Goal: Task Accomplishment & Management: Use online tool/utility

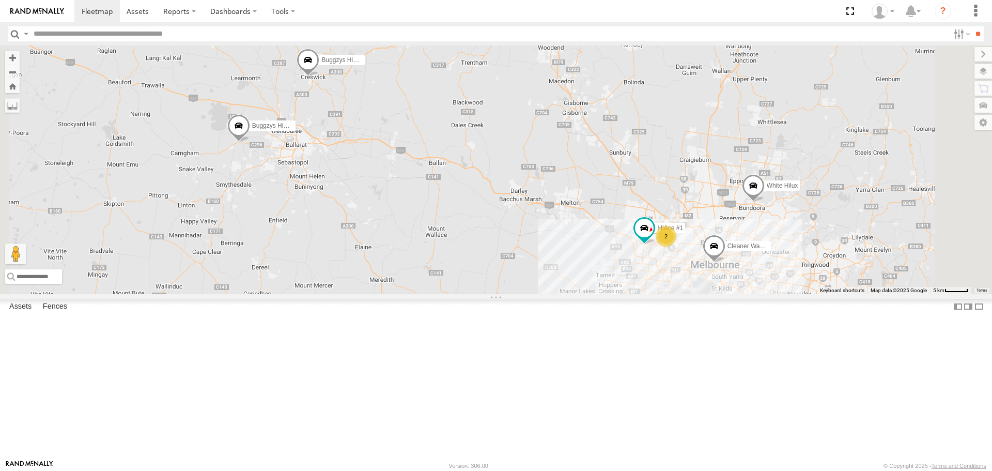
click at [319, 77] on span at bounding box center [308, 63] width 23 height 28
click at [322, 65] on label at bounding box center [312, 61] width 20 height 7
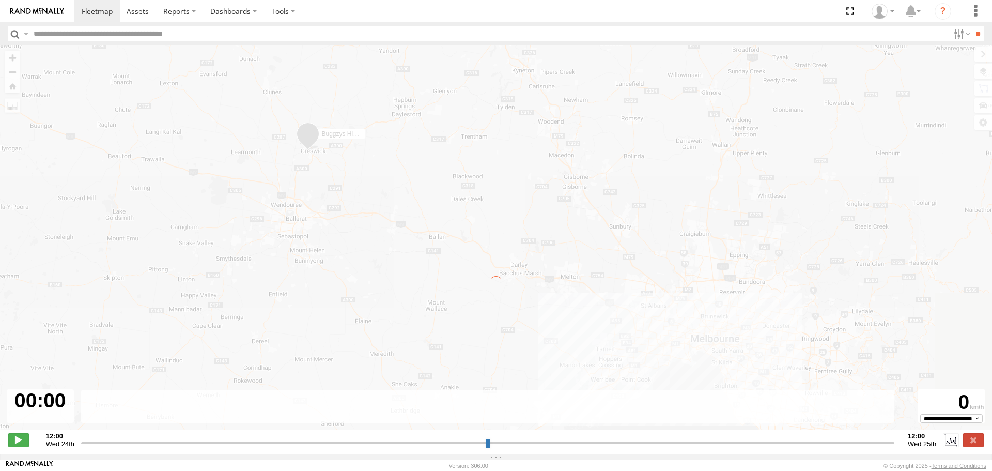
type input "**********"
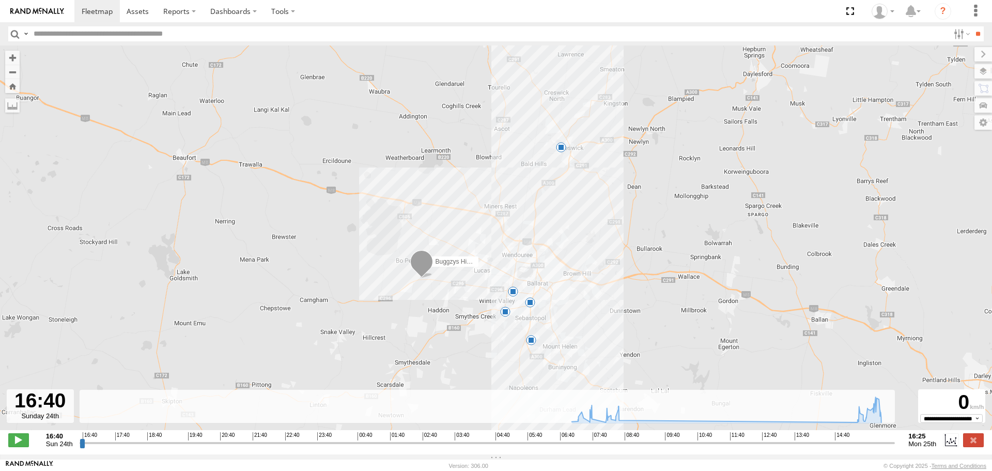
click at [565, 152] on span at bounding box center [561, 147] width 10 height 10
click at [103, 8] on span at bounding box center [97, 11] width 31 height 10
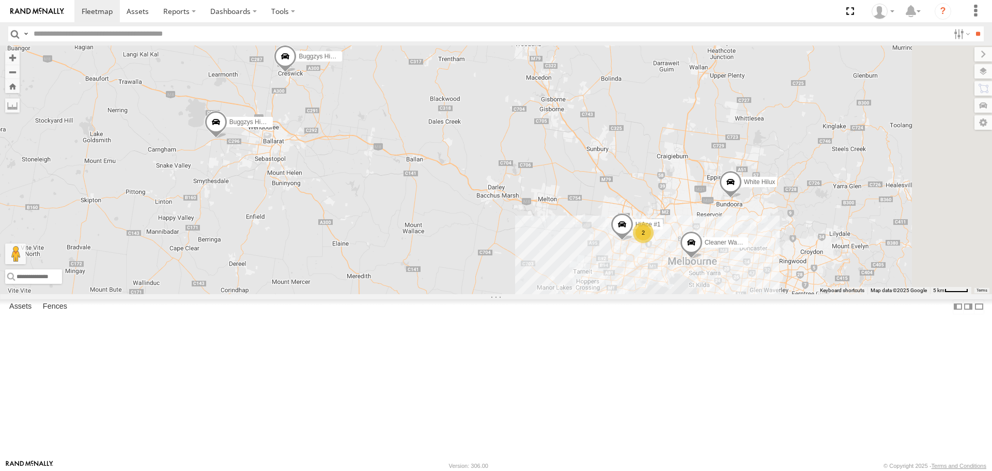
drag, startPoint x: 805, startPoint y: 366, endPoint x: 748, endPoint y: 355, distance: 57.9
click at [748, 294] on div "Buggzys HiAce #1 Buggzys HiAce #2 HiAce #1 2 Cleaner Wagon #1 White Hilux" at bounding box center [496, 169] width 992 height 248
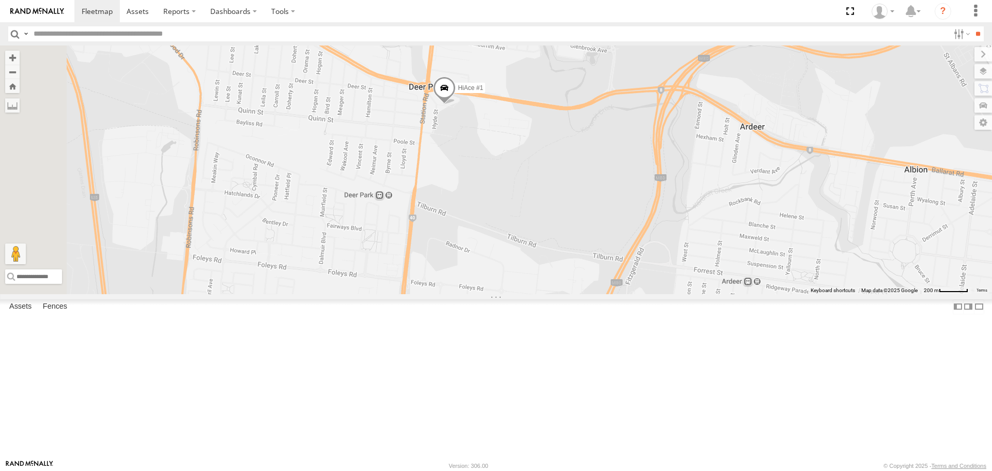
drag, startPoint x: 574, startPoint y: 186, endPoint x: 606, endPoint y: 242, distance: 64.4
click at [606, 242] on div "Buggzys HiAce #1 Buggzys HiAce #2 HiAce #1 Cleaner Wagon #1 White Hilux" at bounding box center [496, 169] width 992 height 248
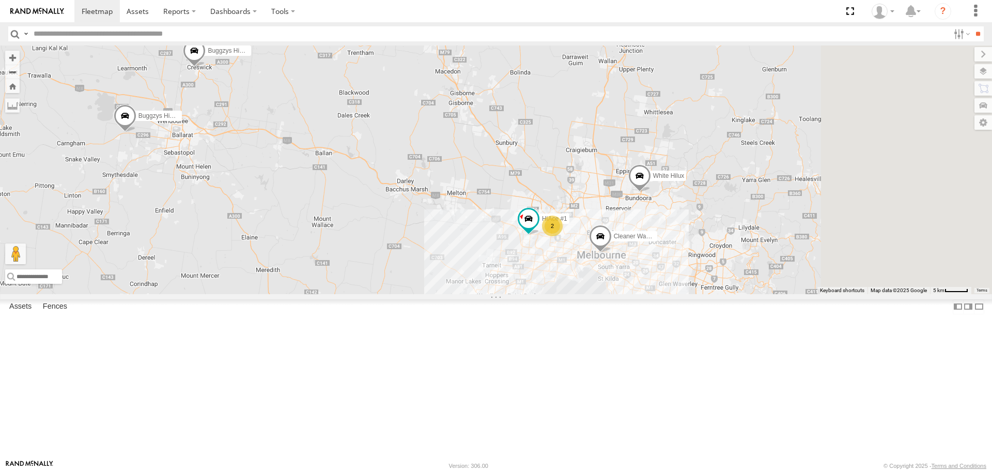
drag, startPoint x: 750, startPoint y: 209, endPoint x: 675, endPoint y: 207, distance: 75.0
click at [675, 207] on div "HiAce #1 Buggzys HiAce #1 Buggzys HiAce #2 2 Cleaner Wagon #1 White Hilux" at bounding box center [496, 169] width 992 height 248
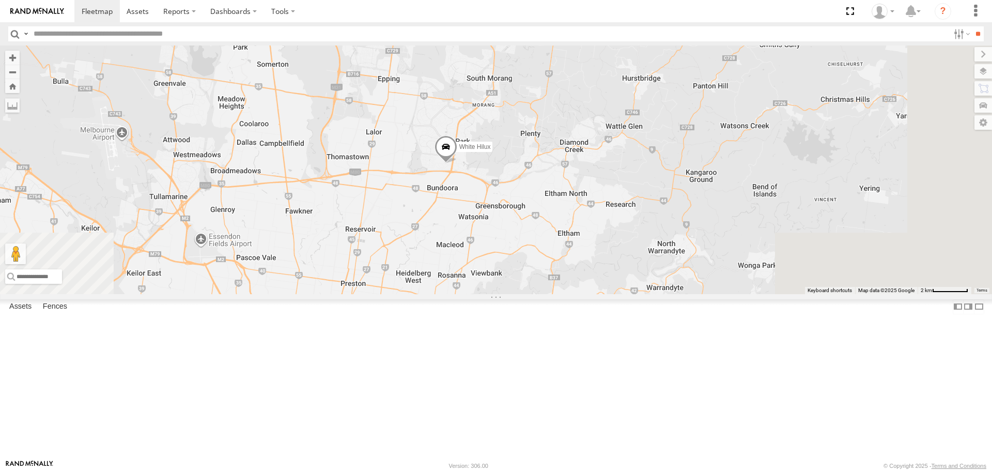
drag, startPoint x: 556, startPoint y: 357, endPoint x: 522, endPoint y: 121, distance: 238.7
click at [522, 121] on div "HiAce #1 Buggzys HiAce #1 Buggzys HiAce #2 Cleaner Wagon #1 White Hilux" at bounding box center [496, 169] width 992 height 248
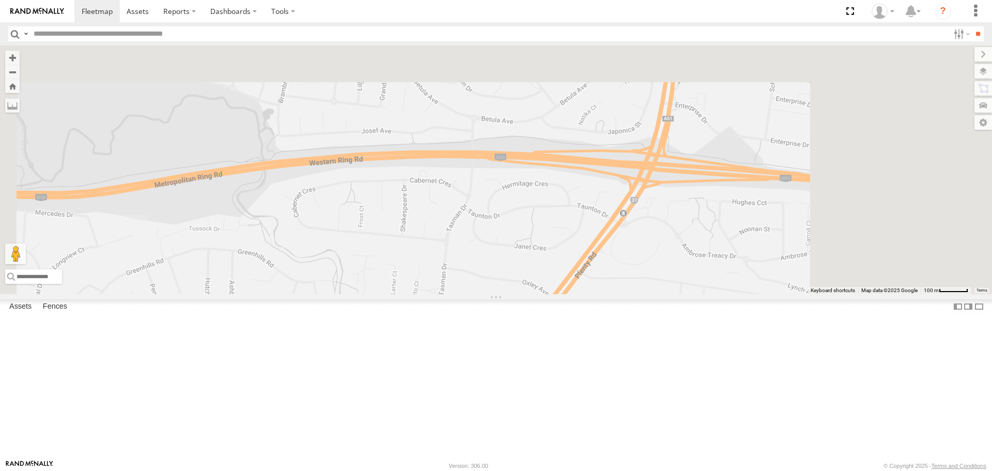
drag, startPoint x: 650, startPoint y: 114, endPoint x: 410, endPoint y: 432, distance: 397.8
click at [410, 294] on div "HiAce #1 Buggzys HiAce #1 Buggzys HiAce #2 Cleaner Wagon #1 White Hilux" at bounding box center [496, 169] width 992 height 248
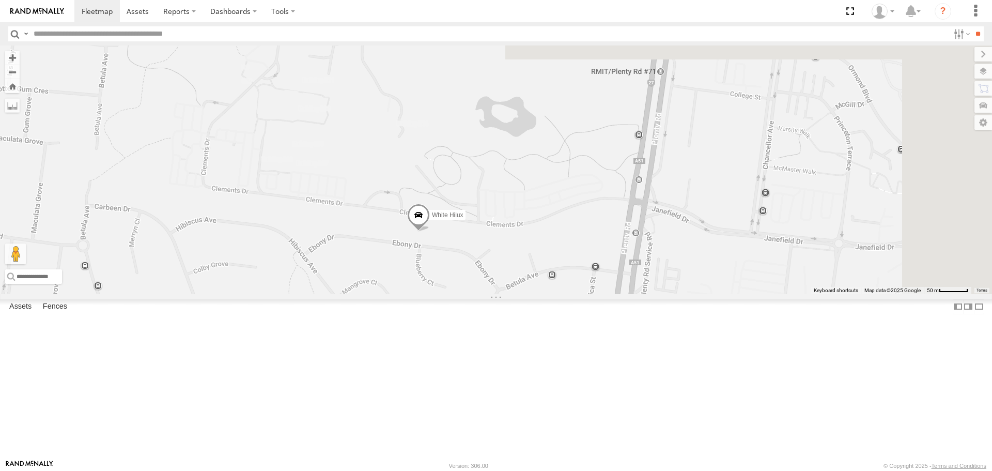
drag, startPoint x: 613, startPoint y: 154, endPoint x: 539, endPoint y: 264, distance: 132.6
click at [539, 264] on div "HiAce #1 Buggzys HiAce #1 Buggzys HiAce #2 Cleaner Wagon #1 White Hilux" at bounding box center [496, 169] width 992 height 248
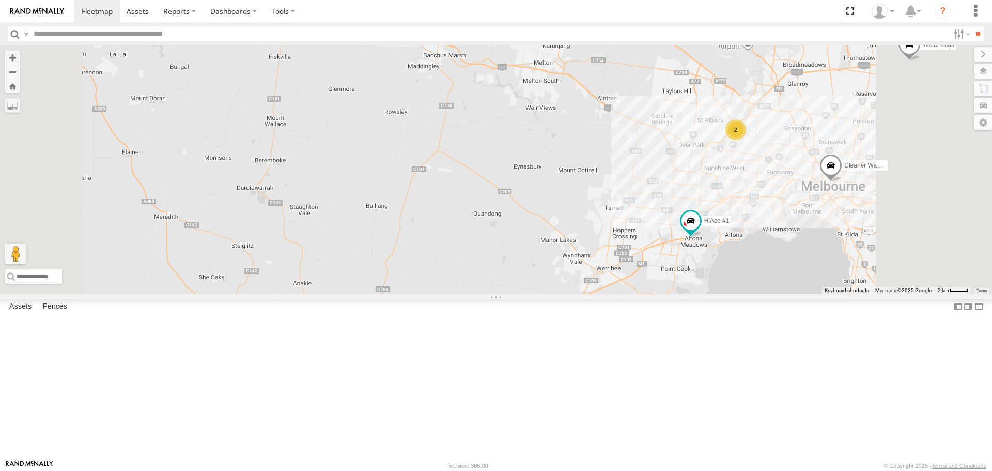
drag, startPoint x: 751, startPoint y: 371, endPoint x: 713, endPoint y: 341, distance: 48.5
click at [713, 294] on div "Buggzys HiAce #1 Buggzys HiAce #2 HiAce #1 Cleaner Wagon #1 White Hilux 2" at bounding box center [496, 169] width 992 height 248
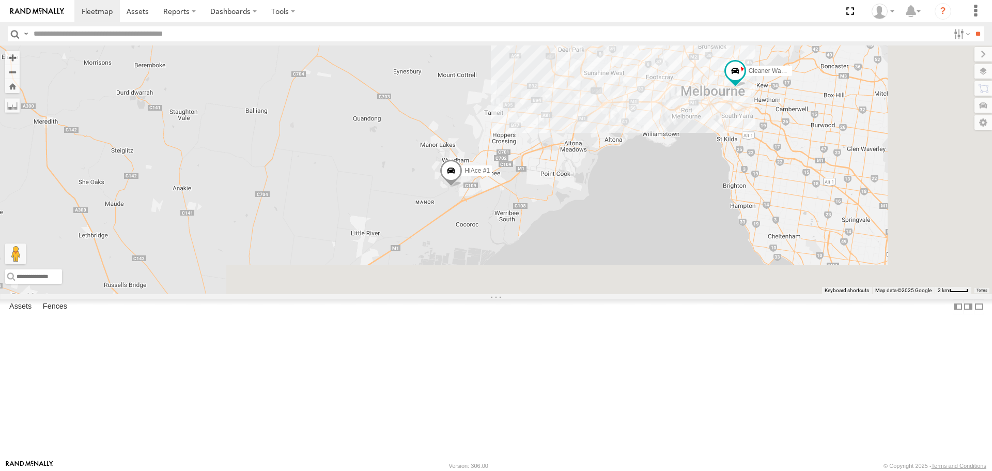
drag, startPoint x: 583, startPoint y: 427, endPoint x: 516, endPoint y: 193, distance: 243.8
click at [487, 183] on div "Buggzys HiAce #1 Buggzys HiAce #2 HiAce #1 Cleaner Wagon #1 White Hilux 2" at bounding box center [496, 169] width 992 height 248
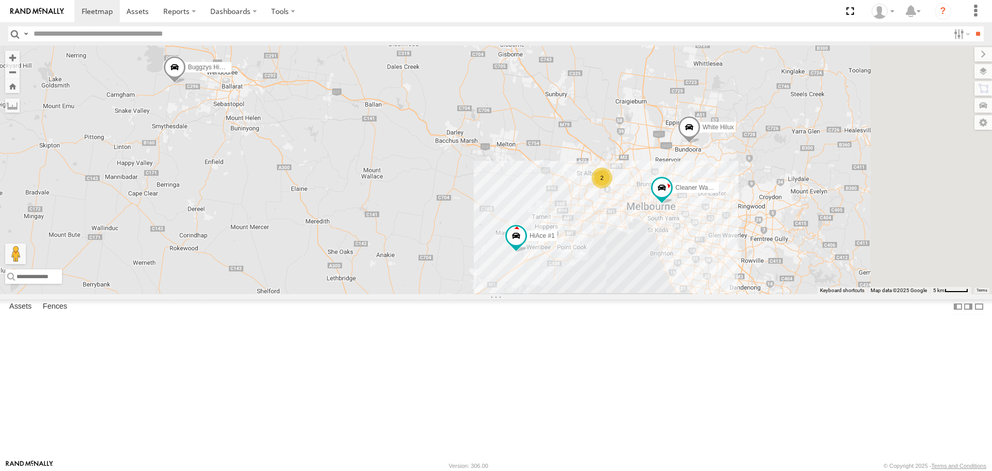
drag, startPoint x: 710, startPoint y: 345, endPoint x: 664, endPoint y: 351, distance: 47.0
click at [664, 294] on div "HiAce #1 Buggzys HiAce #1 Buggzys HiAce #2 2 Cleaner Wagon #1 White Hilux" at bounding box center [496, 169] width 992 height 248
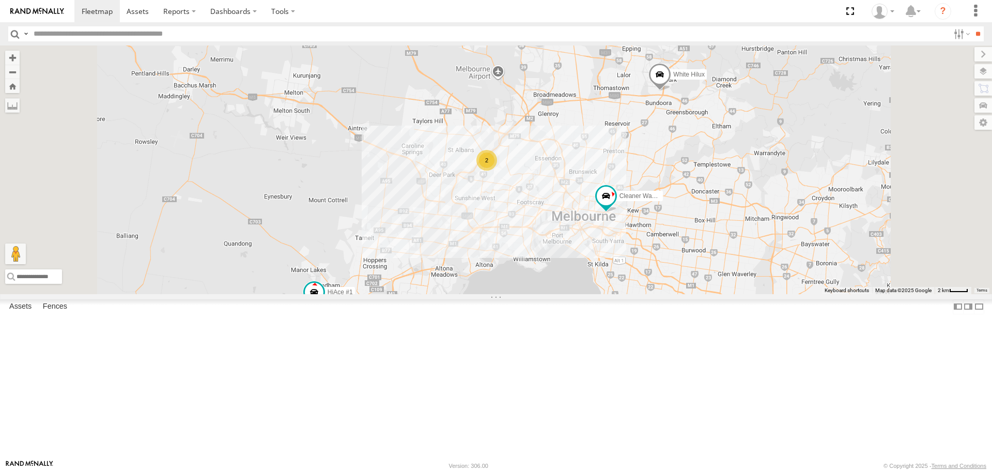
drag, startPoint x: 647, startPoint y: 324, endPoint x: 638, endPoint y: 325, distance: 8.3
click at [638, 294] on div "HiAce #1 Buggzys HiAce #1 Buggzys HiAce #2 Cleaner Wagon #1 White Hilux 2" at bounding box center [496, 169] width 992 height 248
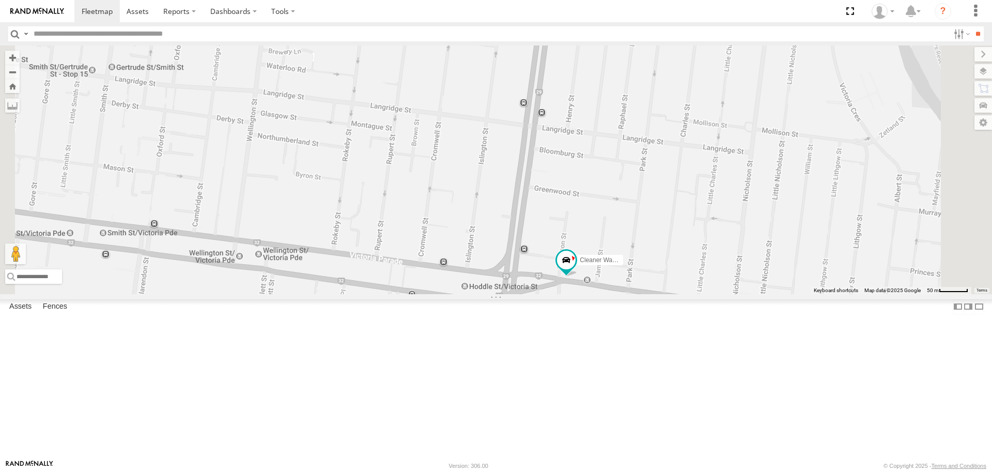
drag, startPoint x: 702, startPoint y: 423, endPoint x: 659, endPoint y: 387, distance: 56.9
click at [659, 294] on div "HiAce #1 Buggzys HiAce #1 Buggzys HiAce #2 Cleaner Wagon #1 White Hilux" at bounding box center [496, 169] width 992 height 248
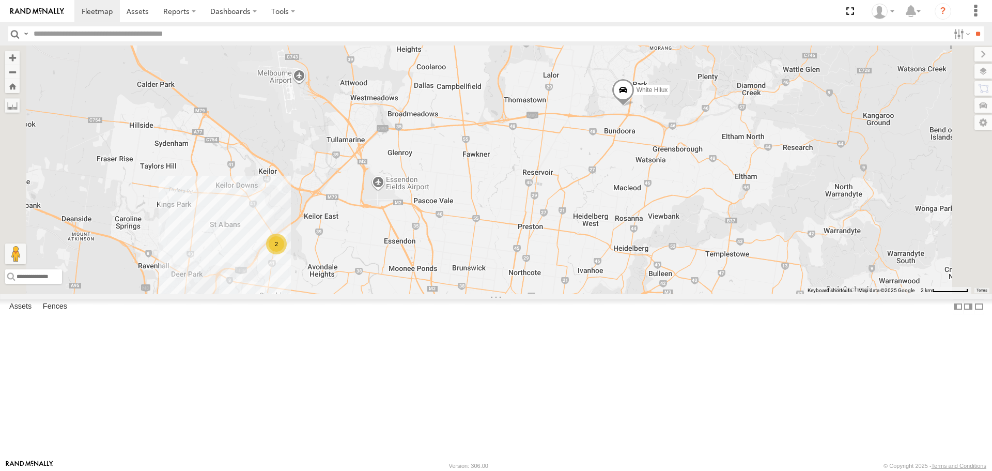
drag, startPoint x: 440, startPoint y: 381, endPoint x: 629, endPoint y: 260, distance: 224.1
click at [629, 260] on div "HiAce #1 Buggzys HiAce #1 Buggzys HiAce #2 Cleaner Wagon #1 White Hilux 2" at bounding box center [496, 169] width 992 height 248
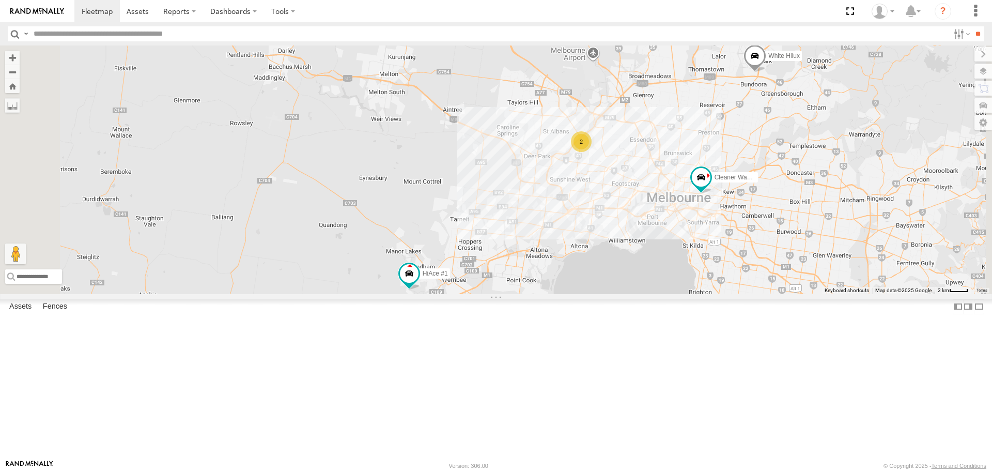
drag, startPoint x: 502, startPoint y: 269, endPoint x: 590, endPoint y: 290, distance: 90.0
click at [590, 290] on div "HiAce #1 Buggzys HiAce #1 Buggzys HiAce #2 Cleaner Wagon #1 White Hilux 2" at bounding box center [496, 169] width 992 height 248
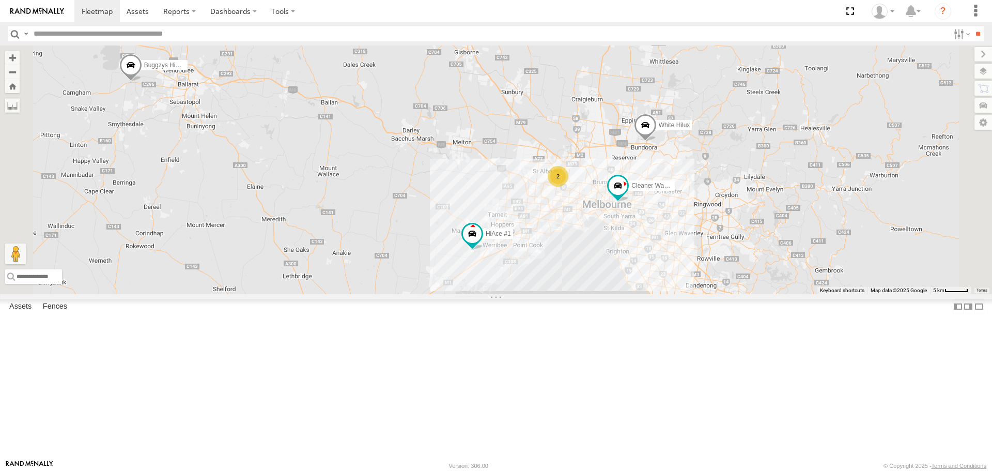
click at [0, 0] on span at bounding box center [0, 0] width 0 height 0
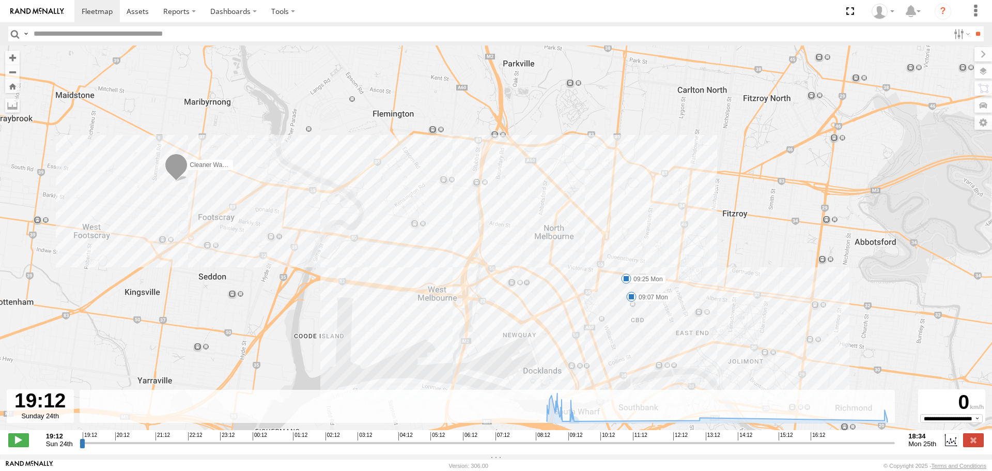
click at [631, 296] on span at bounding box center [631, 297] width 10 height 10
click at [638, 331] on div "Cleaner Wagon #1 09:07 Mon 09:25 Mon 09:07 [DATE] 09:19 [DATE] [STREET_ADDRESS]…" at bounding box center [496, 242] width 992 height 395
click at [628, 282] on span at bounding box center [626, 278] width 10 height 10
click at [623, 328] on div "Cleaner Wagon #1 09:07 Mon 09:25 Mon 09:25 [DATE] [GEOGRAPHIC_DATA]" at bounding box center [496, 242] width 992 height 395
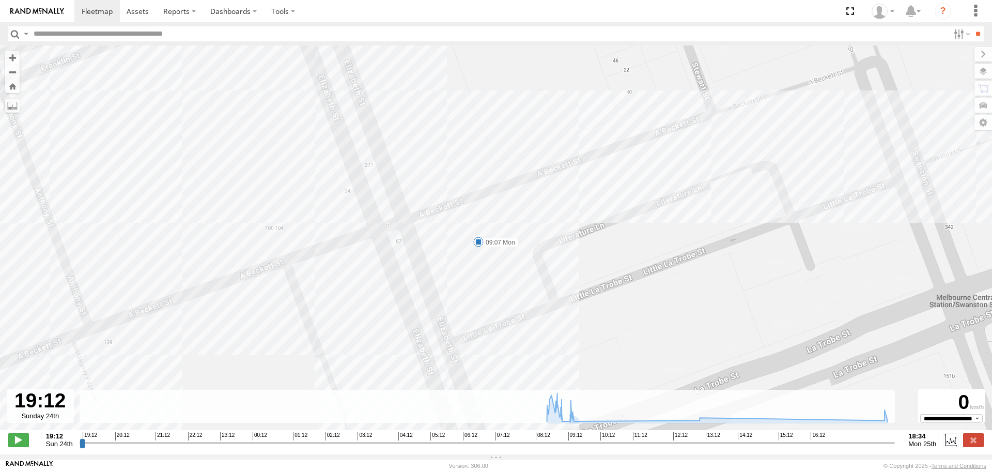
drag, startPoint x: 467, startPoint y: 285, endPoint x: 531, endPoint y: 301, distance: 66.2
click at [531, 301] on div "Cleaner Wagon #1 09:07 Mon 09:25 Mon" at bounding box center [496, 242] width 992 height 395
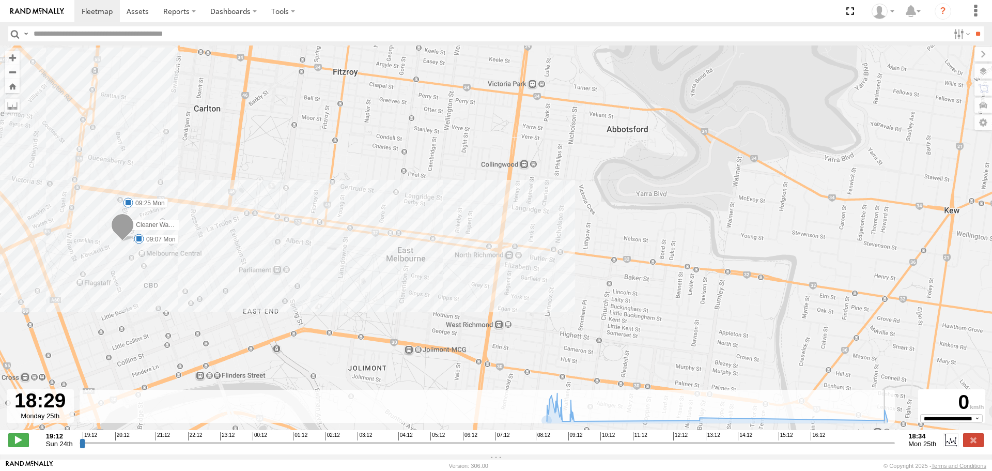
drag, startPoint x: 80, startPoint y: 450, endPoint x: 889, endPoint y: 445, distance: 809.0
click at [889, 445] on input "range" at bounding box center [488, 443] width 816 height 10
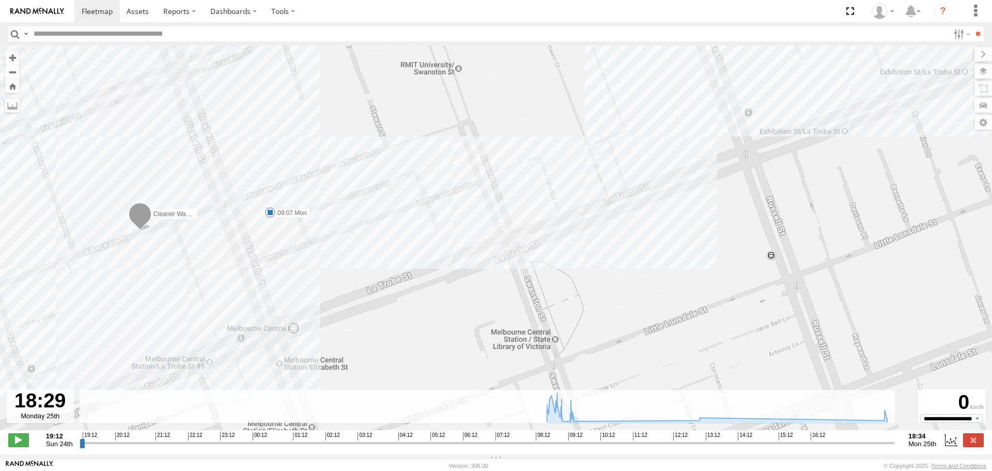
drag, startPoint x: 125, startPoint y: 234, endPoint x: 253, endPoint y: 276, distance: 134.9
click at [253, 276] on div "Cleaner Wagon #1 09:07 Mon 09:25 Mon" at bounding box center [496, 242] width 992 height 395
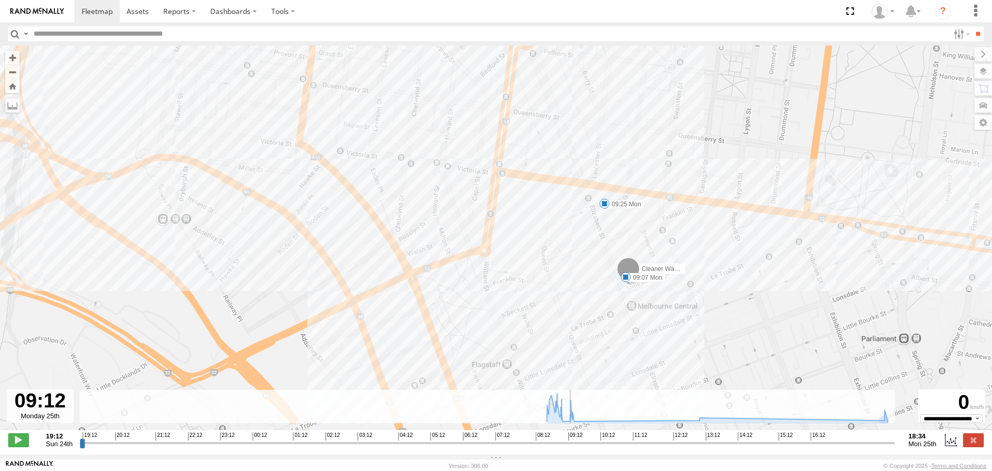
drag, startPoint x: 890, startPoint y: 449, endPoint x: 567, endPoint y: 433, distance: 323.4
type input "**********"
click at [567, 438] on input "range" at bounding box center [488, 443] width 816 height 10
click at [75, 6] on link at bounding box center [96, 11] width 45 height 22
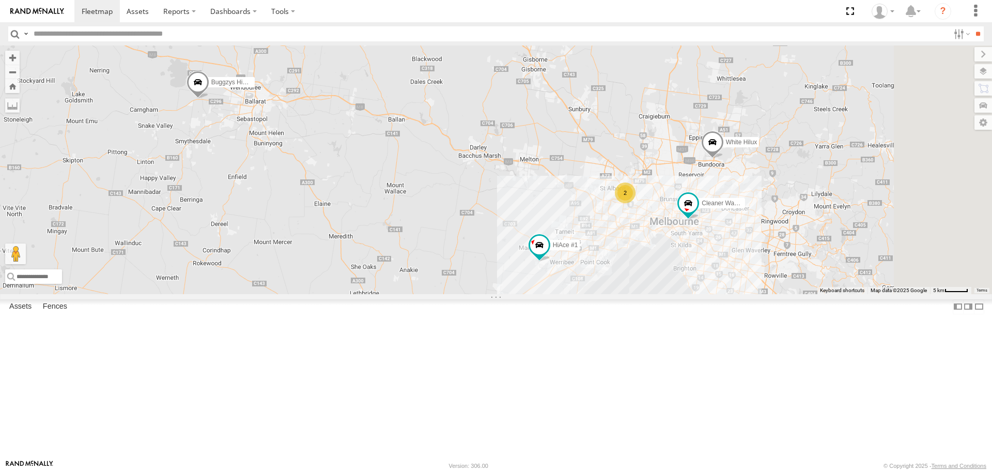
drag, startPoint x: 706, startPoint y: 298, endPoint x: 595, endPoint y: 281, distance: 111.8
click at [595, 281] on div "Buggzys HiAce #1 Buggzys HiAce #2 HiAce #1 2 Cleaner Wagon #1 White Hilux" at bounding box center [496, 169] width 992 height 248
